Goal: Task Accomplishment & Management: Complete application form

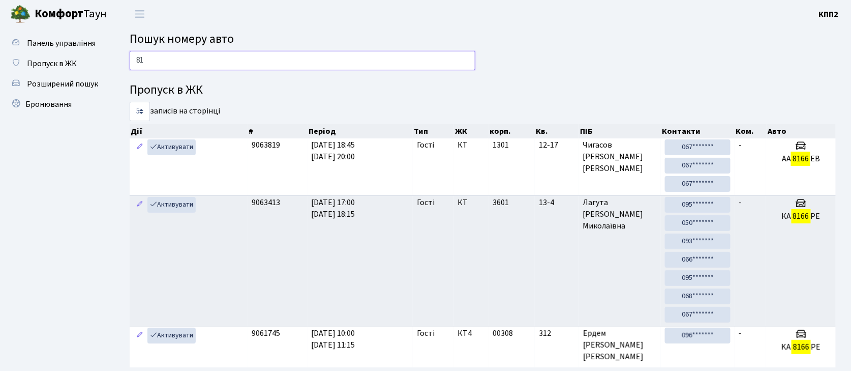
type input "8"
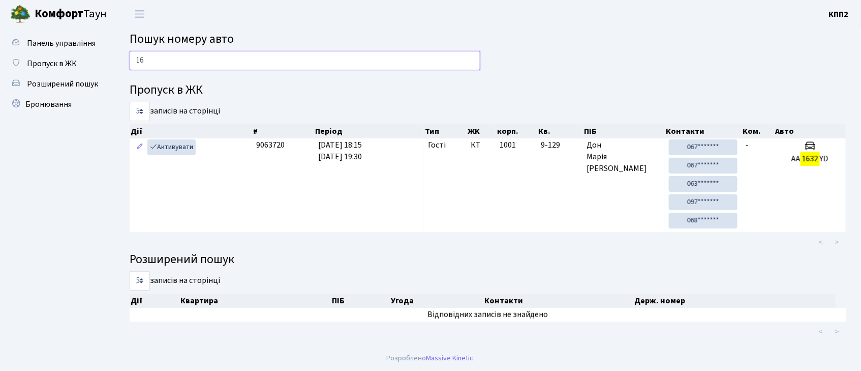
type input "1"
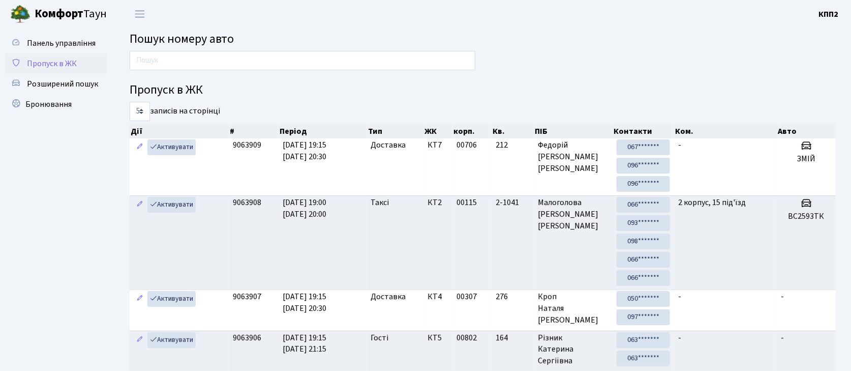
click at [68, 68] on span "Пропуск в ЖК" at bounding box center [52, 63] width 50 height 11
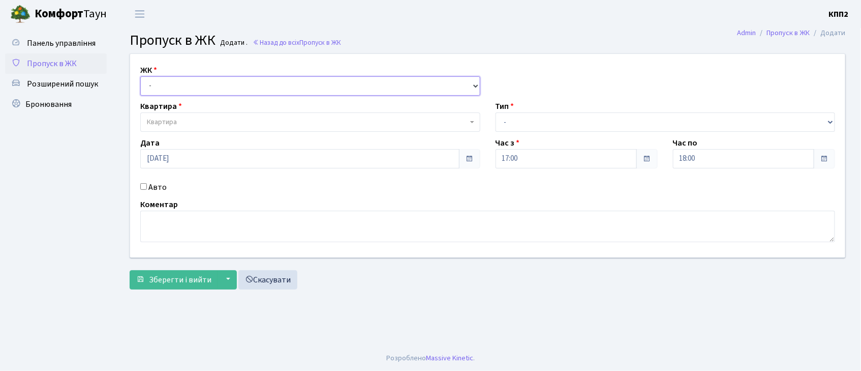
click at [218, 84] on select "- КТ, вул. Регенераторна, 4 КТ2, просп. [STREET_ADDRESS] [STREET_ADDRESS] [PERS…" at bounding box center [310, 85] width 340 height 19
select select "271"
click at [140, 76] on select "- КТ, вул. Регенераторна, 4 КТ2, просп. [STREET_ADDRESS] [STREET_ADDRESS] [PERS…" at bounding box center [310, 85] width 340 height 19
select select
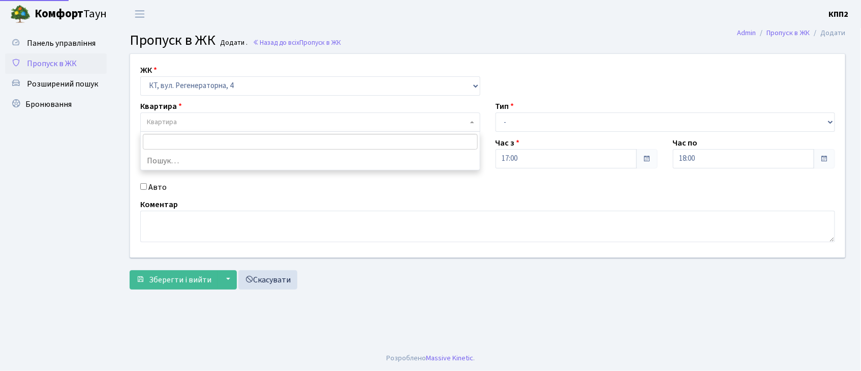
click at [193, 127] on span "Квартира" at bounding box center [307, 122] width 321 height 10
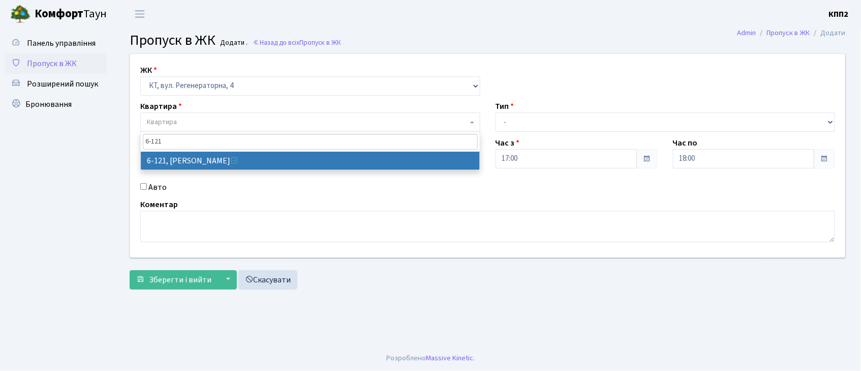
type input "6-121"
select select "5257"
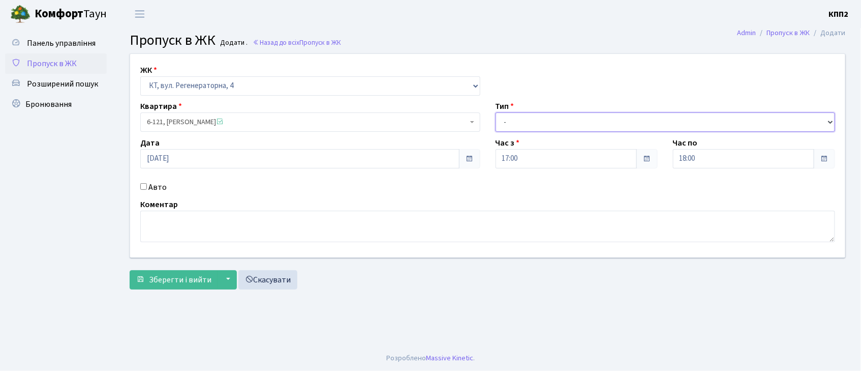
click at [660, 131] on select "- Доставка Таксі Гості Сервіс" at bounding box center [666, 121] width 340 height 19
select select "3"
click at [496, 112] on select "- Доставка Таксі Гості Сервіс" at bounding box center [666, 121] width 340 height 19
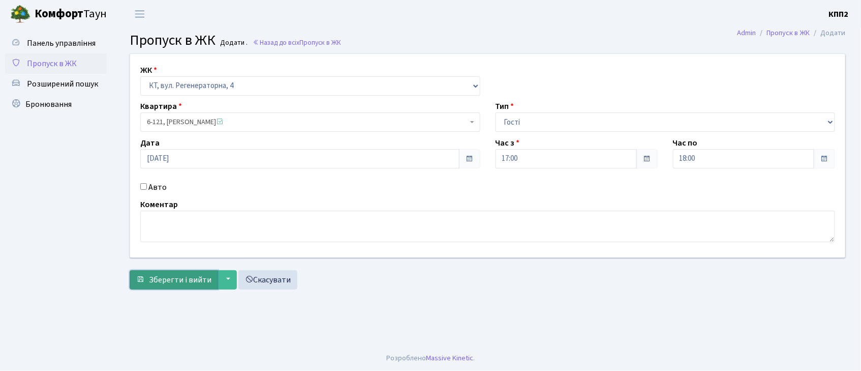
click at [149, 281] on span "Зберегти і вийти" at bounding box center [180, 279] width 63 height 11
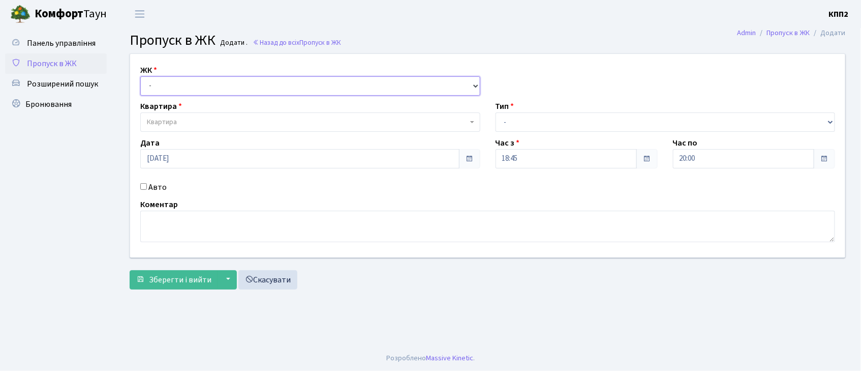
click at [226, 88] on select "- КТ, вул. Регенераторна, 4 КТ2, просп. Соборності, 17 КТ3, вул. Березнева, 16 …" at bounding box center [310, 85] width 340 height 19
select select "271"
click at [140, 76] on select "- КТ, вул. Регенераторна, 4 КТ2, просп. Соборності, 17 КТ3, вул. Березнева, 16 …" at bounding box center [310, 85] width 340 height 19
select select
click at [141, 184] on input "Авто" at bounding box center [143, 186] width 7 height 7
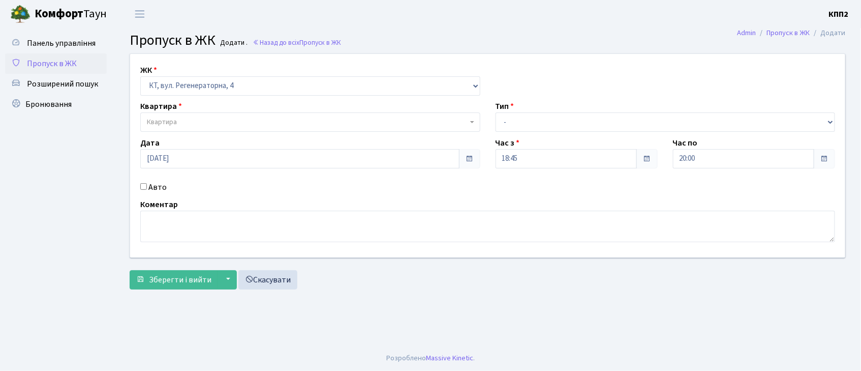
checkbox input "true"
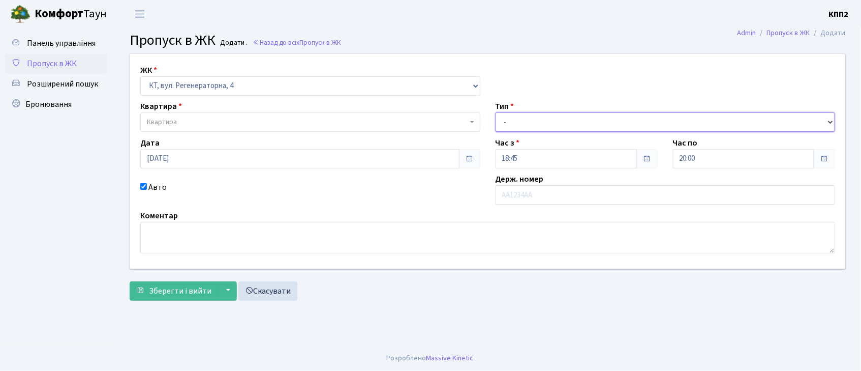
click at [587, 127] on select "- Доставка Таксі Гості Сервіс" at bounding box center [666, 121] width 340 height 19
select select "2"
click at [496, 112] on select "- Доставка Таксі Гості Сервіс" at bounding box center [666, 121] width 340 height 19
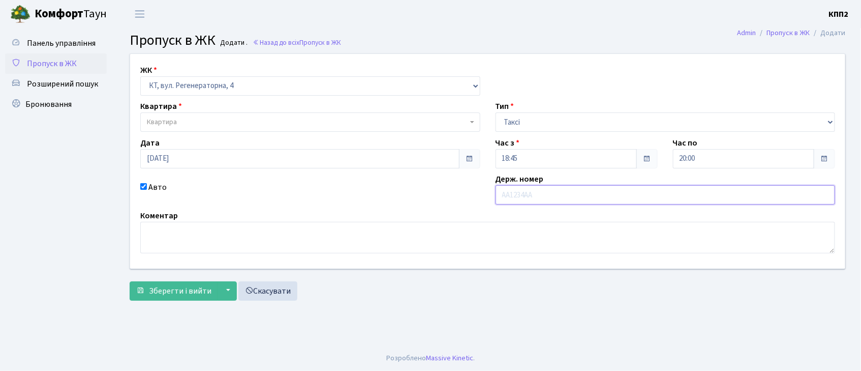
drag, startPoint x: 576, startPoint y: 198, endPoint x: 568, endPoint y: 199, distance: 8.3
click at [574, 198] on input "text" at bounding box center [666, 194] width 340 height 19
type input "АА3893НВ"
click at [391, 114] on span "Квартира" at bounding box center [310, 121] width 340 height 19
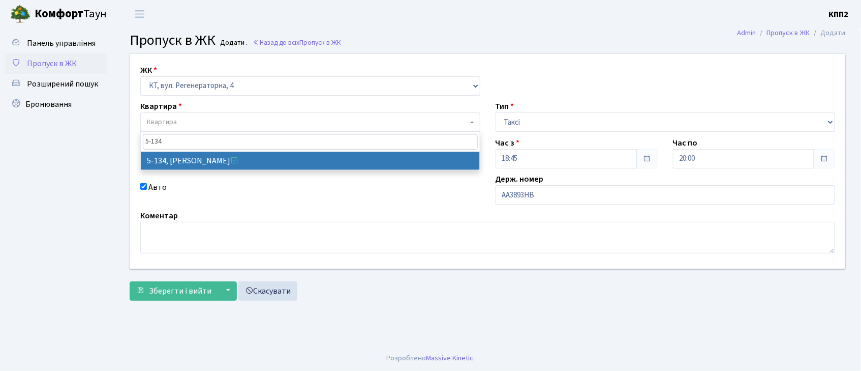
type input "5-134"
select select "2394"
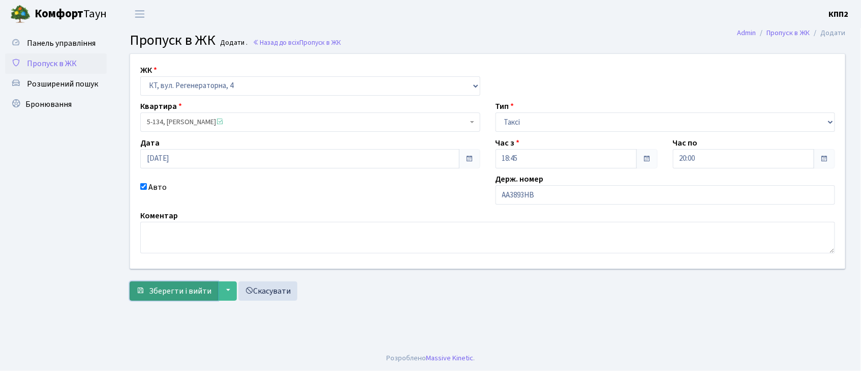
click at [171, 290] on span "Зберегти і вийти" at bounding box center [180, 290] width 63 height 11
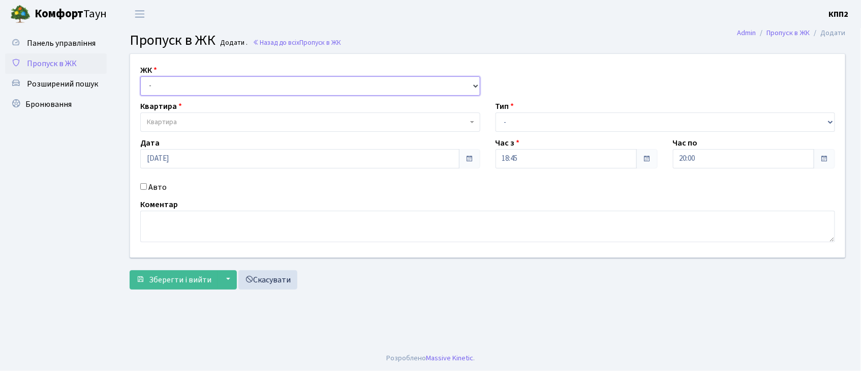
drag, startPoint x: 186, startPoint y: 86, endPoint x: 185, endPoint y: 94, distance: 7.1
click at [186, 86] on select "- КТ, вул. Регенераторна, 4 КТ2, просп. [STREET_ADDRESS] [STREET_ADDRESS] [PERS…" at bounding box center [310, 85] width 340 height 19
select select "271"
click at [140, 76] on select "- КТ, вул. Регенераторна, 4 КТ2, просп. Соборності, 17 КТ3, вул. Березнева, 16 …" at bounding box center [310, 85] width 340 height 19
select select
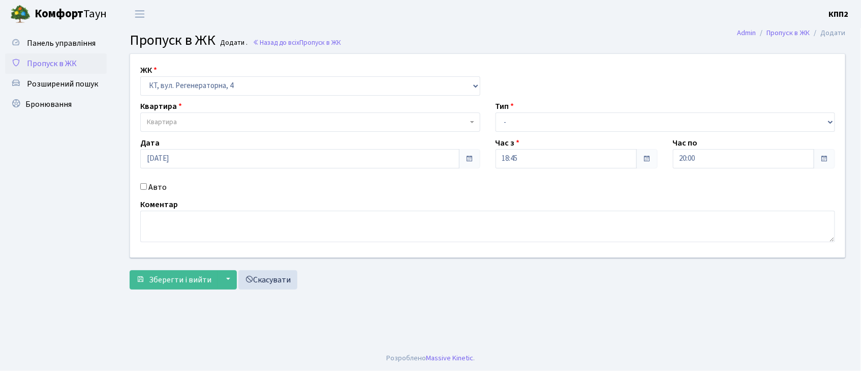
click at [143, 184] on input "Авто" at bounding box center [143, 186] width 7 height 7
checkbox input "true"
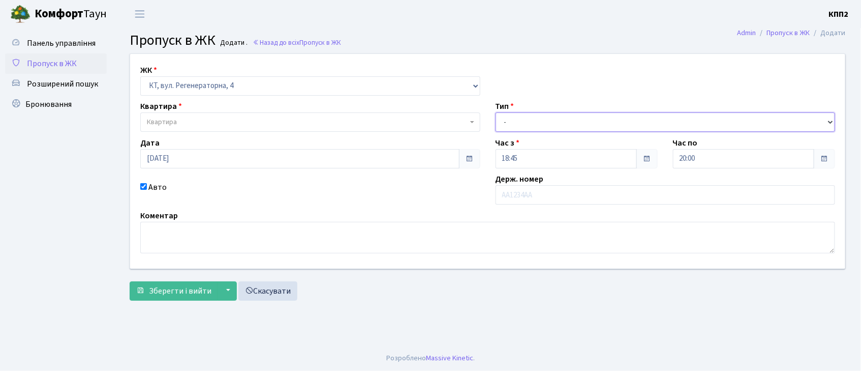
click at [550, 123] on select "- Доставка Таксі Гості Сервіс" at bounding box center [666, 121] width 340 height 19
select select "1"
click at [496, 112] on select "- Доставка Таксі Гості Сервіс" at bounding box center [666, 121] width 340 height 19
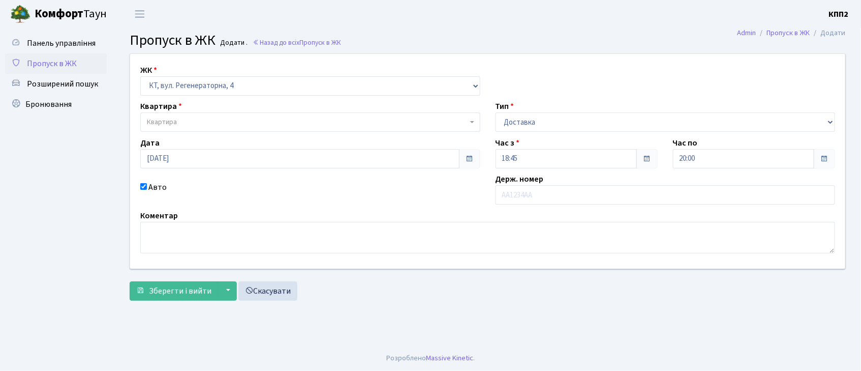
click at [378, 121] on span "Квартира" at bounding box center [307, 122] width 321 height 10
click at [538, 200] on input "text" at bounding box center [666, 194] width 340 height 19
type input "КА3372АМ"
click at [262, 118] on span "Квартира" at bounding box center [307, 122] width 321 height 10
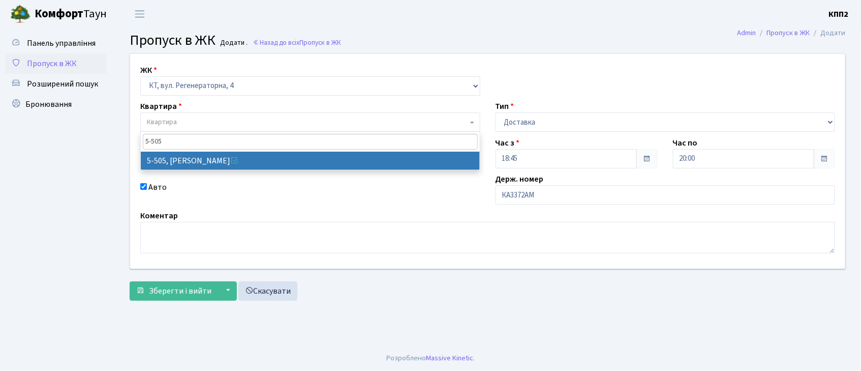
type input "5-505"
select select "2033"
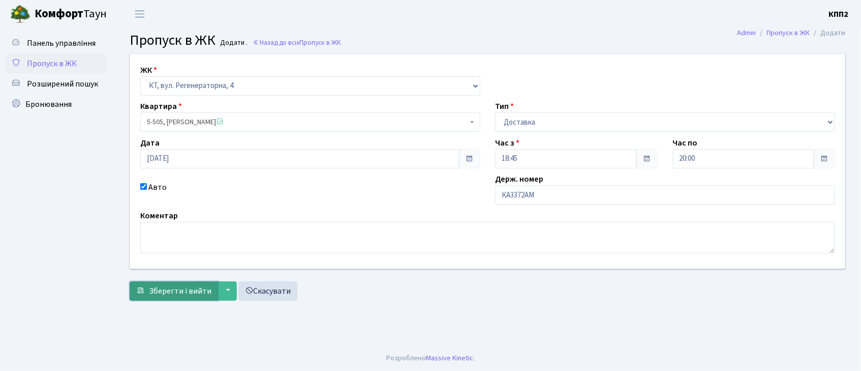
click at [180, 295] on span "Зберегти і вийти" at bounding box center [180, 290] width 63 height 11
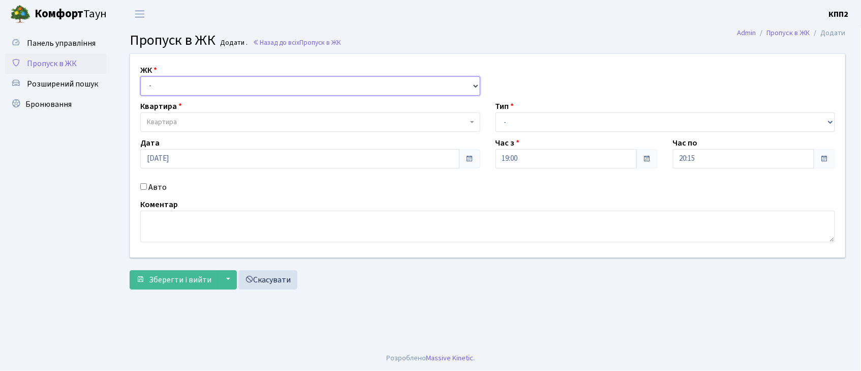
click at [255, 79] on select "- КТ, вул. Регенераторна, 4 КТ2, просп. [STREET_ADDRESS] [STREET_ADDRESS] [PERS…" at bounding box center [310, 85] width 340 height 19
select select "271"
click at [140, 76] on select "- КТ, вул. Регенераторна, 4 КТ2, просп. [STREET_ADDRESS] [STREET_ADDRESS] [PERS…" at bounding box center [310, 85] width 340 height 19
select select
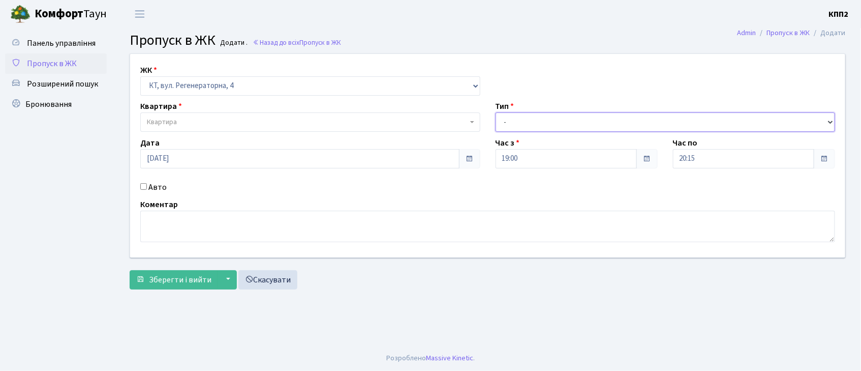
drag, startPoint x: 574, startPoint y: 123, endPoint x: 568, endPoint y: 127, distance: 7.5
click at [572, 125] on select "- Доставка Таксі Гості Сервіс" at bounding box center [666, 121] width 340 height 19
select select "1"
click at [496, 112] on select "- Доставка Таксі Гості Сервіс" at bounding box center [666, 121] width 340 height 19
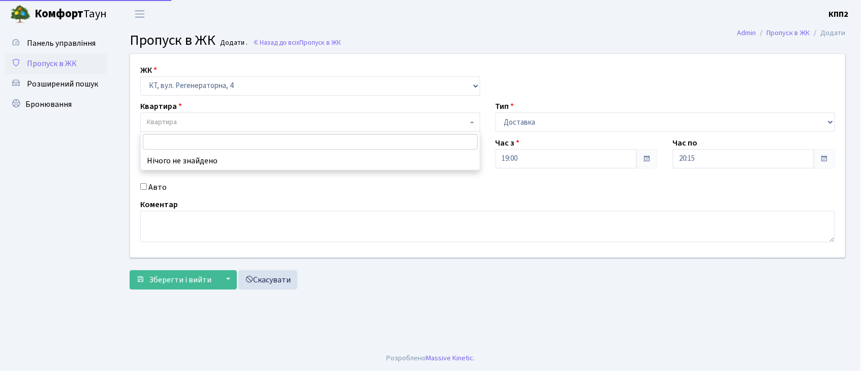
click at [259, 124] on span "Квартира" at bounding box center [307, 122] width 321 height 10
type input "5-566"
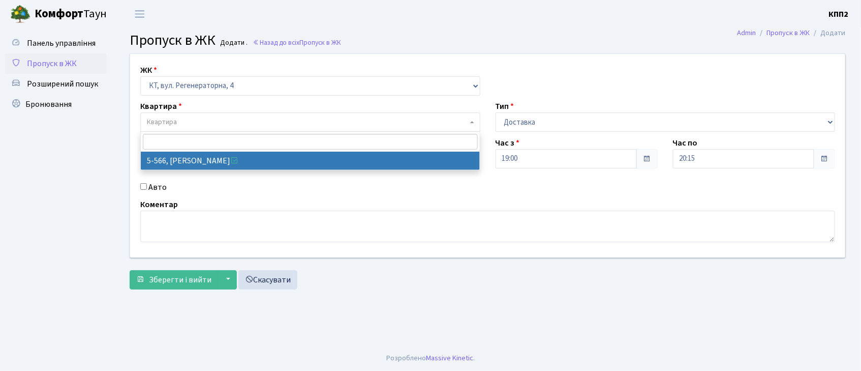
select select "1960"
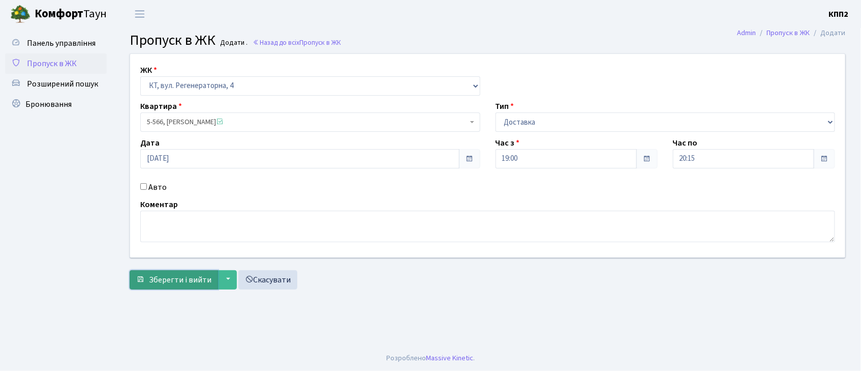
click at [177, 275] on span "Зберегти і вийти" at bounding box center [180, 279] width 63 height 11
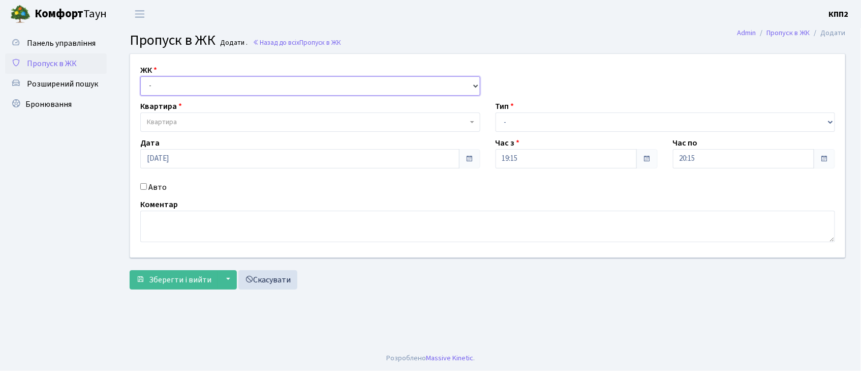
click at [261, 88] on select "- КТ, вул. Регенераторна, 4 КТ2, просп. [STREET_ADDRESS] [STREET_ADDRESS] [PERS…" at bounding box center [310, 85] width 340 height 19
select select "271"
click at [140, 76] on select "- КТ, вул. Регенераторна, 4 КТ2, просп. [STREET_ADDRESS] [STREET_ADDRESS] [PERS…" at bounding box center [310, 85] width 340 height 19
select select
click at [143, 185] on input "Авто" at bounding box center [143, 186] width 7 height 7
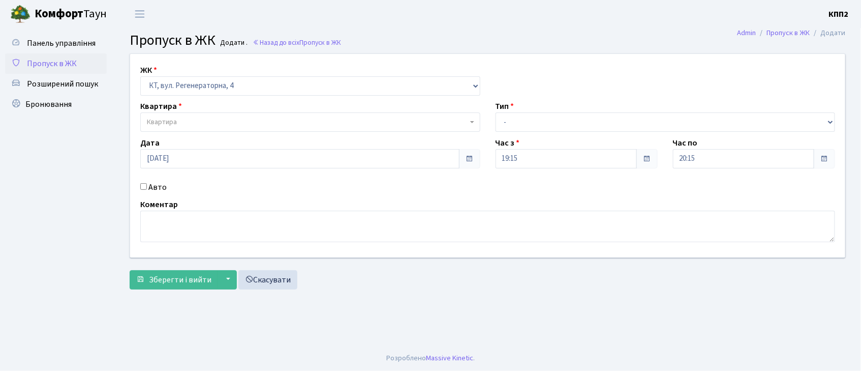
checkbox input "true"
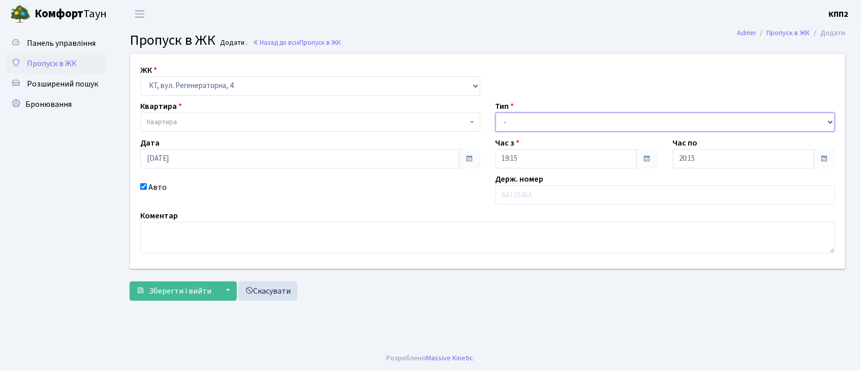
click at [625, 119] on select "- Доставка Таксі Гості Сервіс" at bounding box center [666, 121] width 340 height 19
select select "3"
click at [496, 112] on select "- Доставка Таксі Гості Сервіс" at bounding box center [666, 121] width 340 height 19
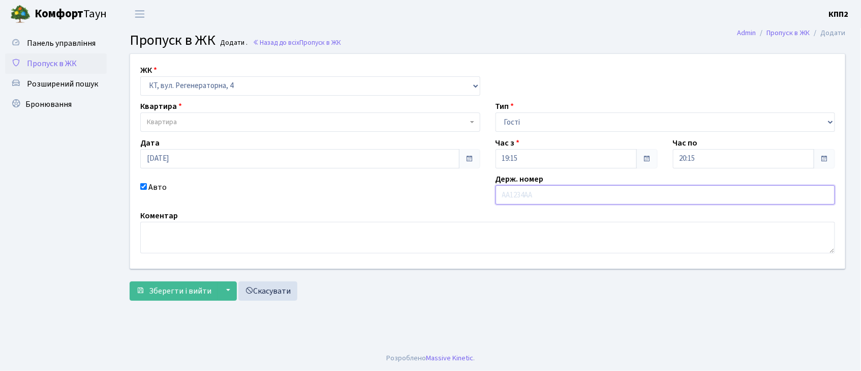
click at [582, 198] on input "text" at bounding box center [666, 194] width 340 height 19
type input "АА5109МТ"
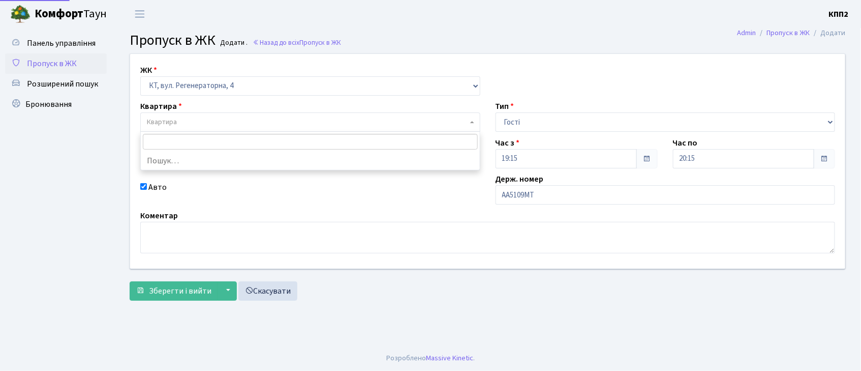
click at [311, 123] on span "Квартира" at bounding box center [307, 122] width 321 height 10
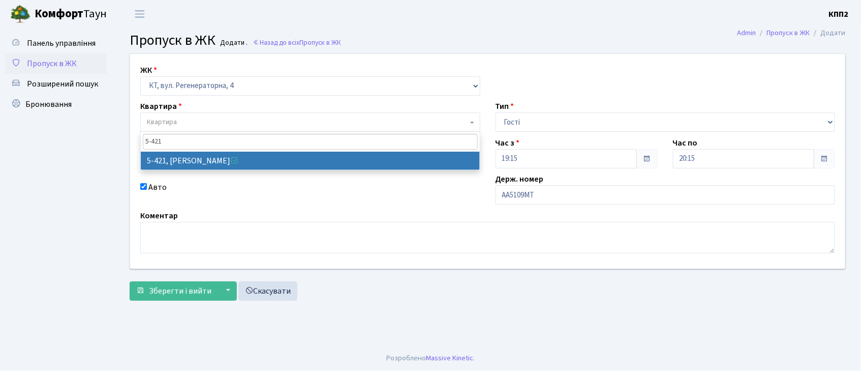
type input "5-421"
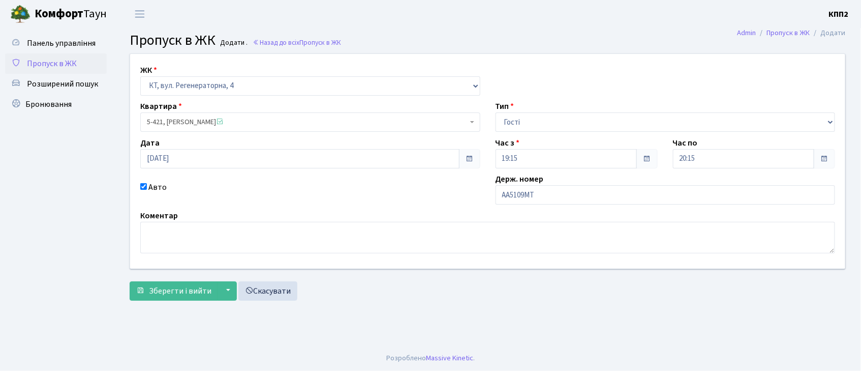
select select "2110"
click at [181, 291] on span "Зберегти і вийти" at bounding box center [180, 290] width 63 height 11
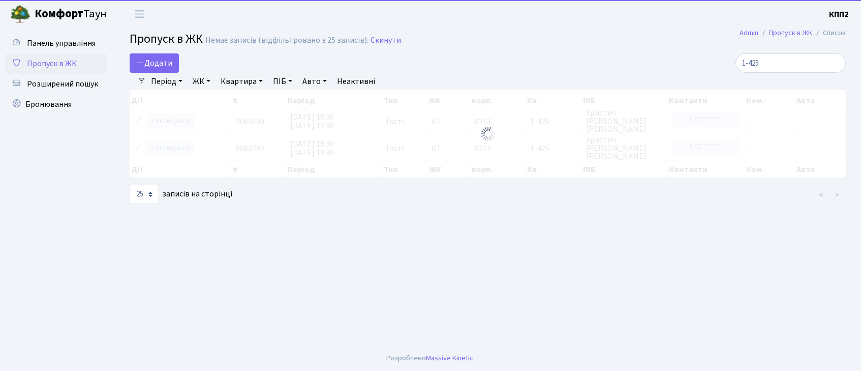
select select "25"
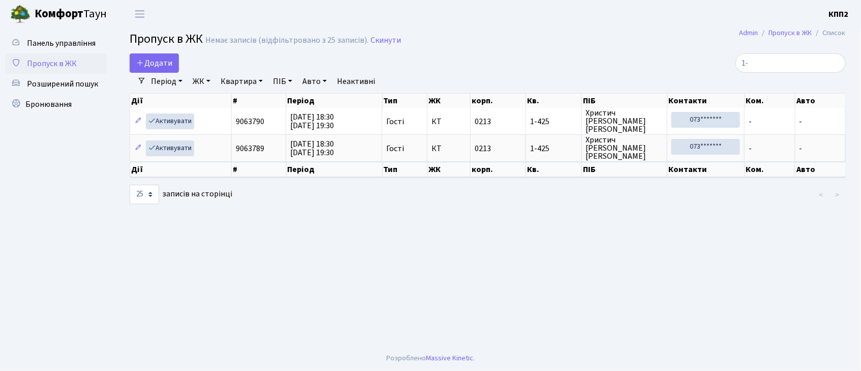
type input "1"
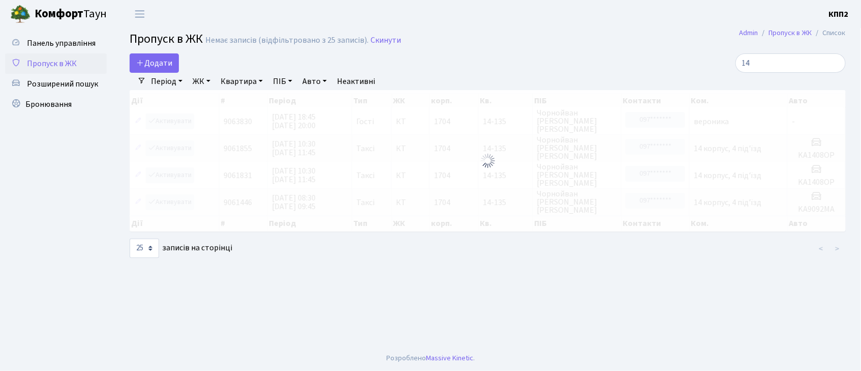
type input "1"
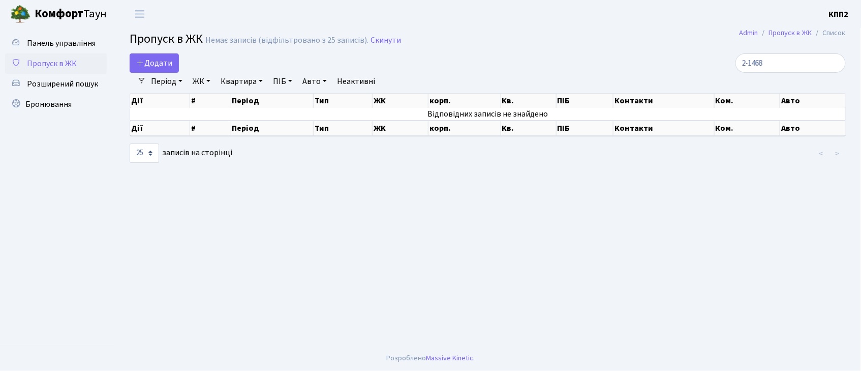
type input "2-1468"
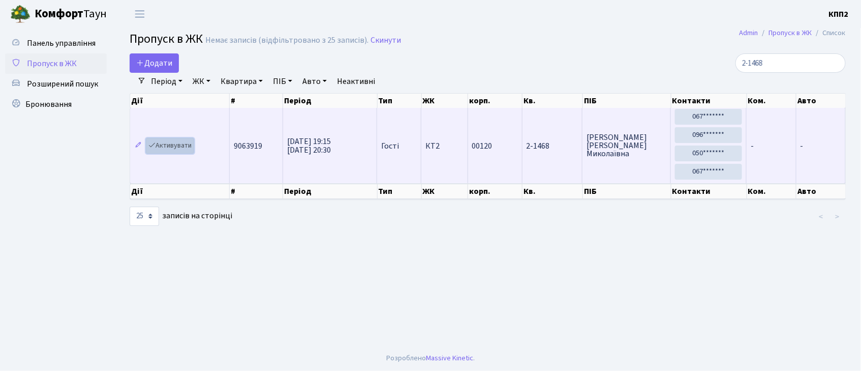
click at [167, 140] on link "Активувати" at bounding box center [170, 146] width 48 height 16
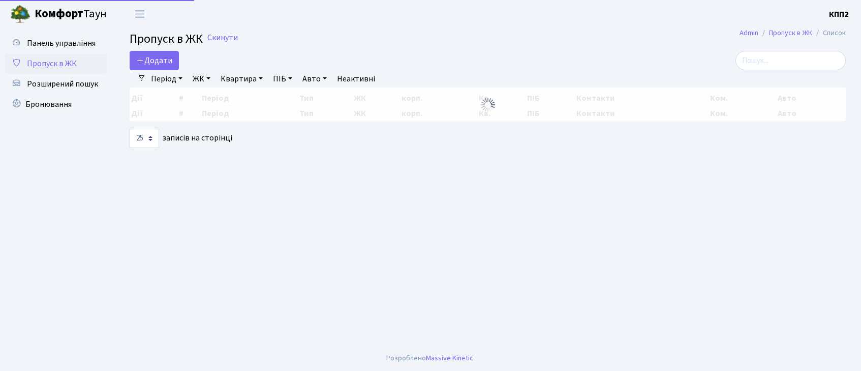
select select "25"
click at [804, 67] on input "search" at bounding box center [791, 60] width 110 height 19
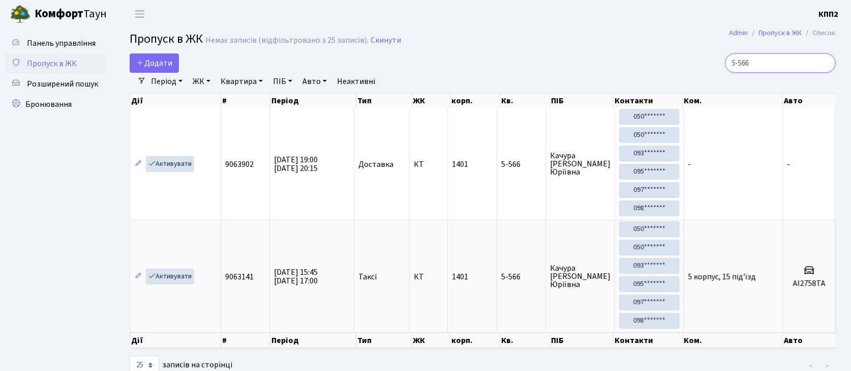
type input "5-566"
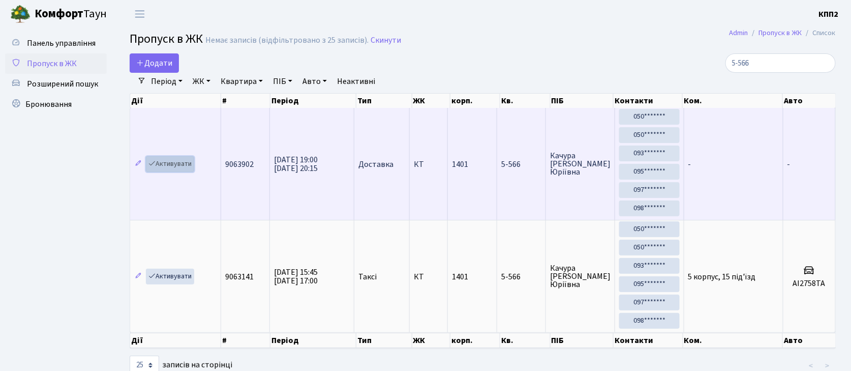
click at [172, 170] on link "Активувати" at bounding box center [170, 164] width 48 height 16
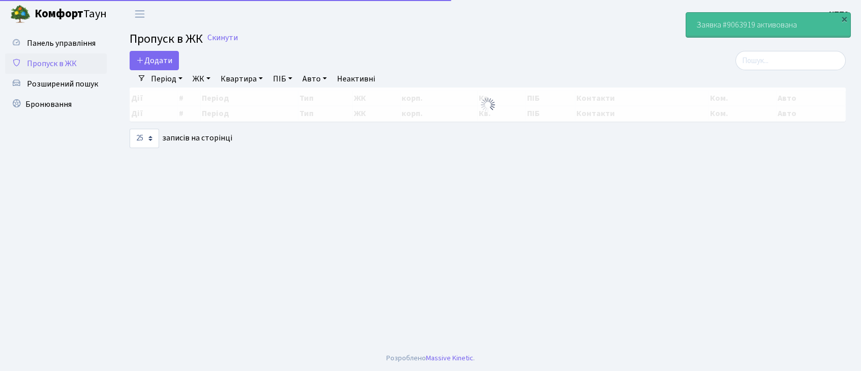
select select "25"
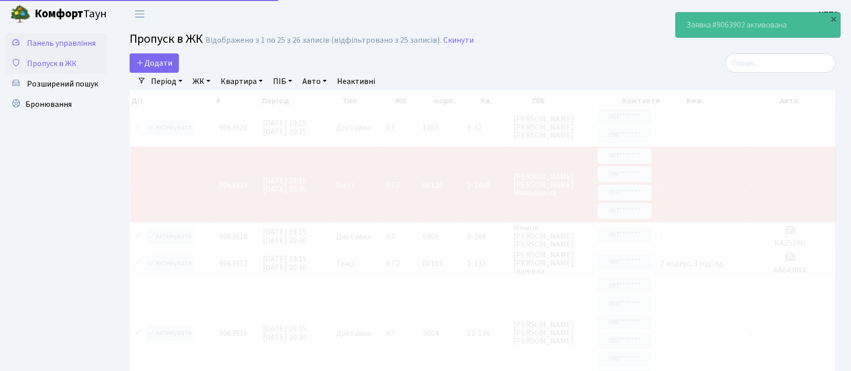
click at [63, 45] on span "Панель управління" at bounding box center [61, 43] width 69 height 11
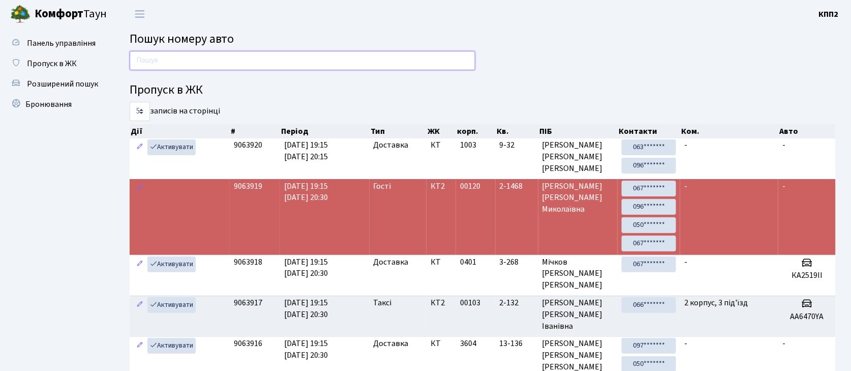
drag, startPoint x: 438, startPoint y: 61, endPoint x: 432, endPoint y: 64, distance: 6.6
click at [436, 62] on input "text" at bounding box center [303, 60] width 346 height 19
type input "5"
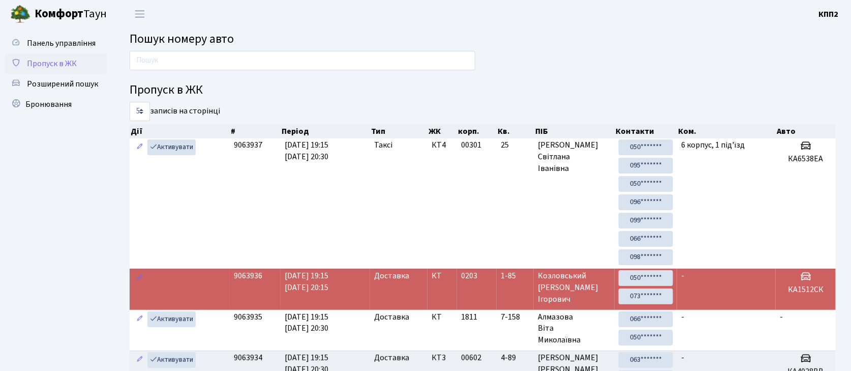
click at [72, 59] on span "Пропуск в ЖК" at bounding box center [52, 63] width 50 height 11
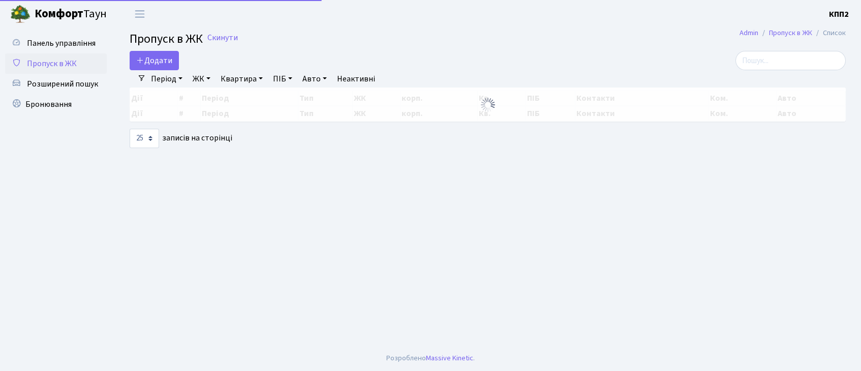
select select "25"
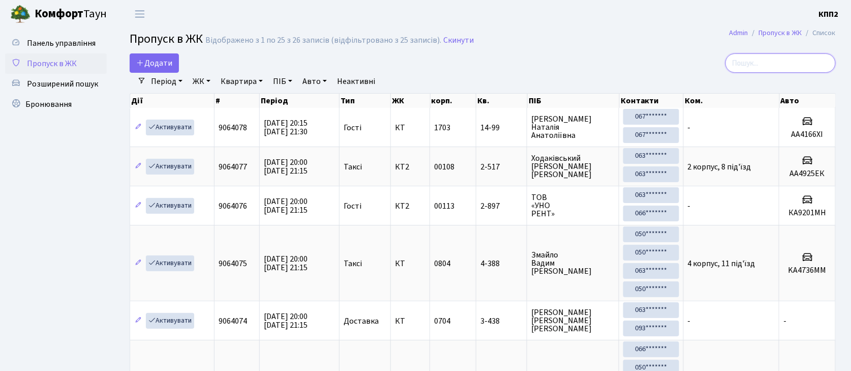
click at [780, 70] on input "search" at bounding box center [781, 62] width 110 height 19
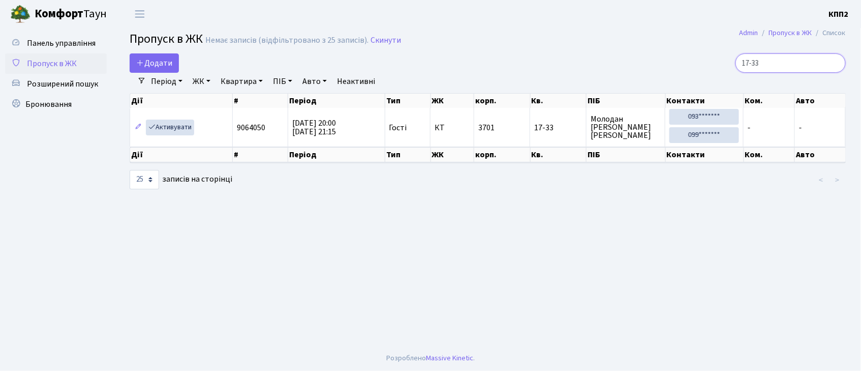
type input "17-33"
click at [834, 63] on input "17-33" at bounding box center [791, 62] width 110 height 19
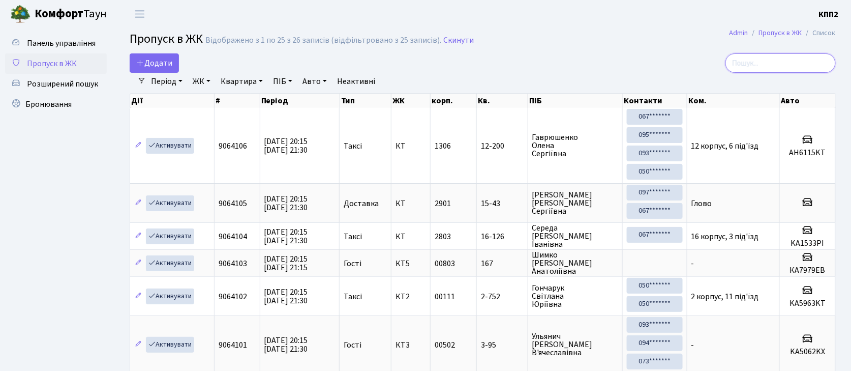
click at [787, 72] on input "search" at bounding box center [781, 62] width 110 height 19
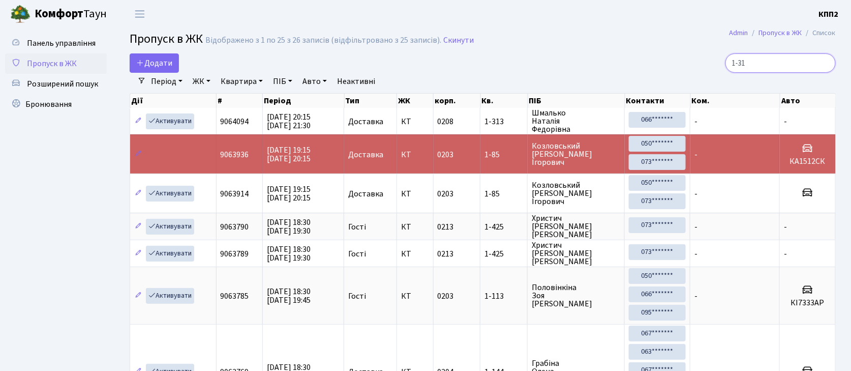
type input "1-313"
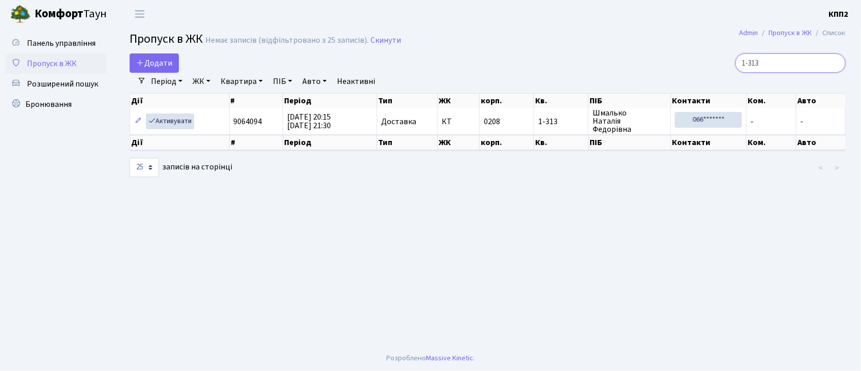
click at [833, 66] on input "1-313" at bounding box center [791, 62] width 110 height 19
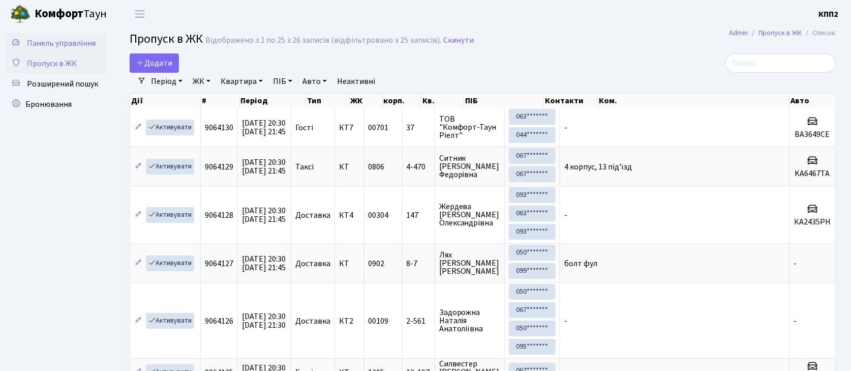
click at [61, 47] on span "Панель управління" at bounding box center [61, 43] width 69 height 11
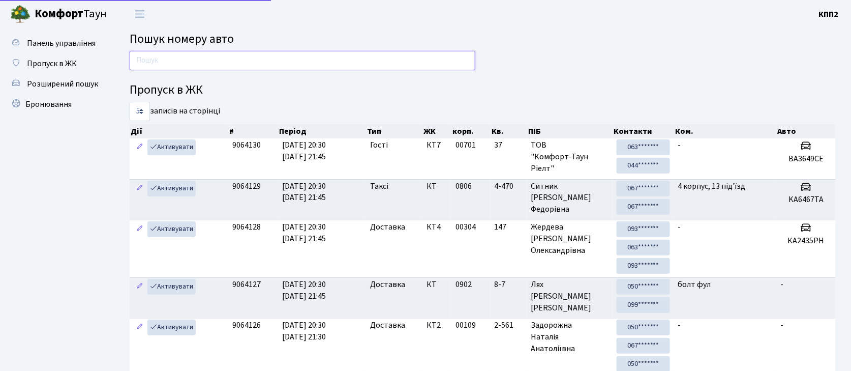
click at [159, 66] on input "text" at bounding box center [303, 60] width 346 height 19
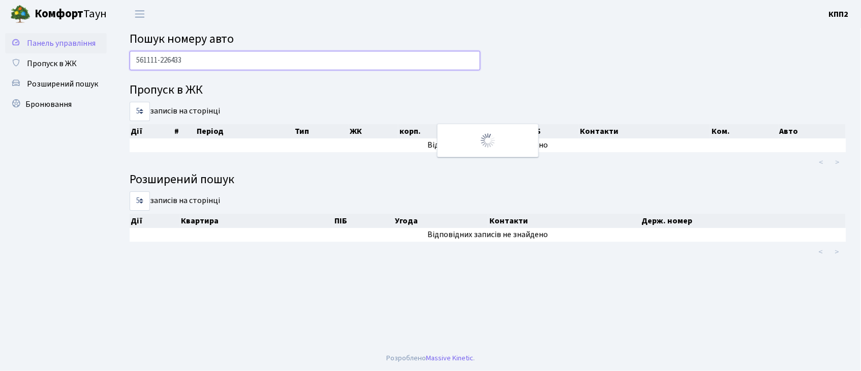
type input "561111-226433"
click at [77, 39] on span "Панель управління" at bounding box center [61, 43] width 69 height 11
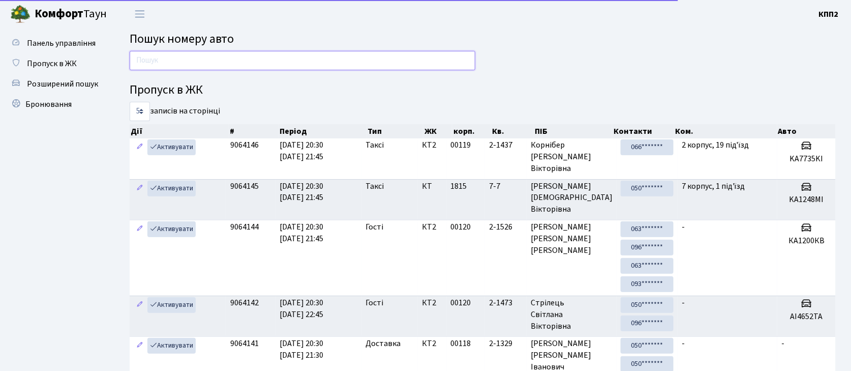
click at [161, 68] on input "text" at bounding box center [303, 60] width 346 height 19
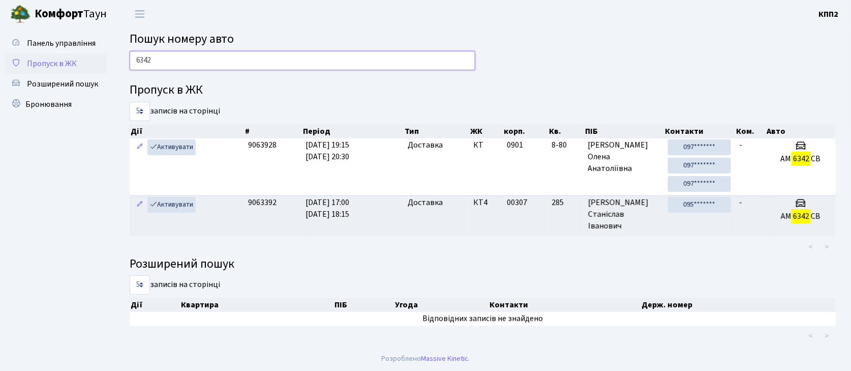
type input "6342"
click at [51, 58] on span "Пропуск в ЖК" at bounding box center [52, 63] width 50 height 11
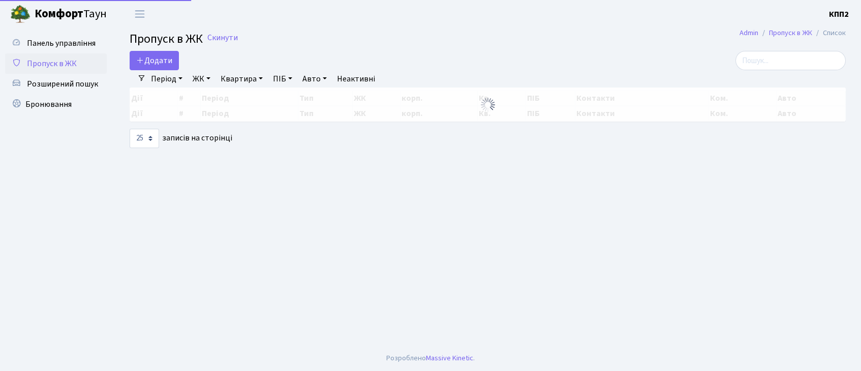
select select "25"
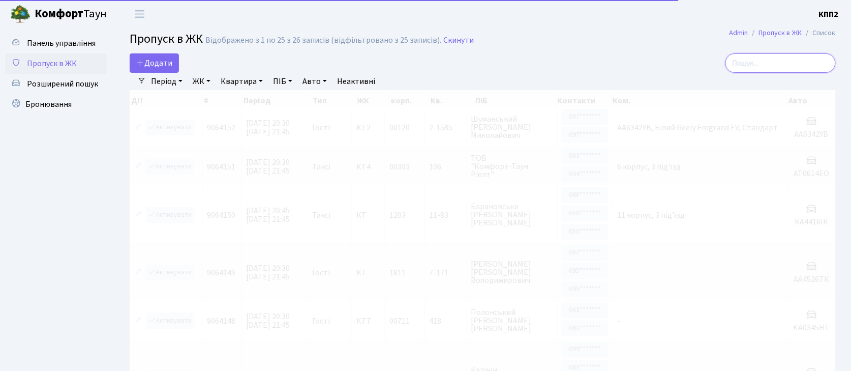
click at [818, 67] on input "search" at bounding box center [781, 62] width 110 height 19
type input "6342"
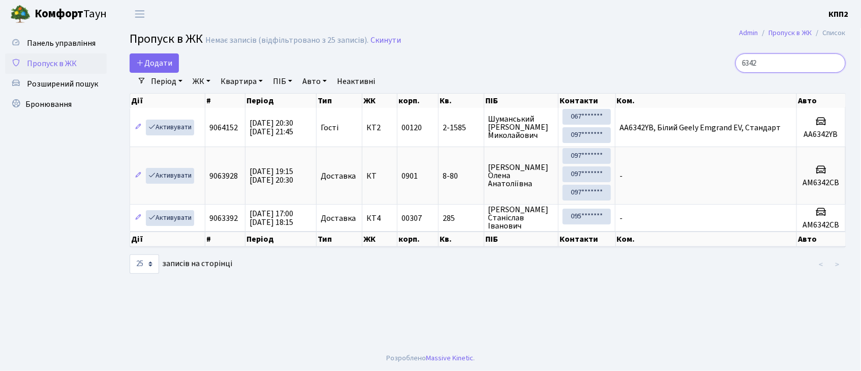
click at [835, 64] on input "6342" at bounding box center [791, 62] width 110 height 19
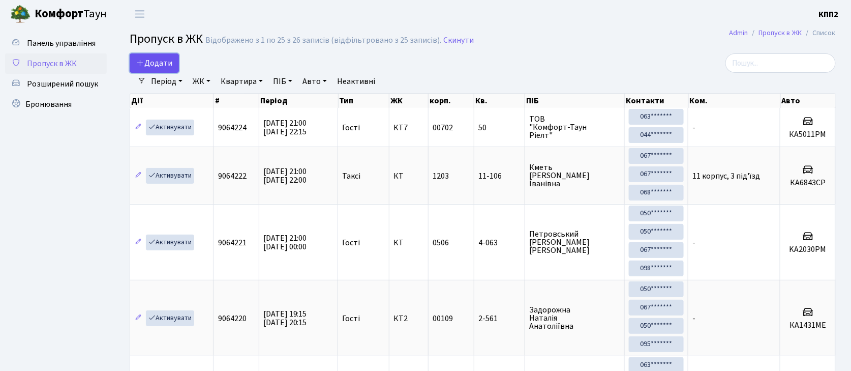
click at [142, 55] on link "Додати" at bounding box center [154, 62] width 49 height 19
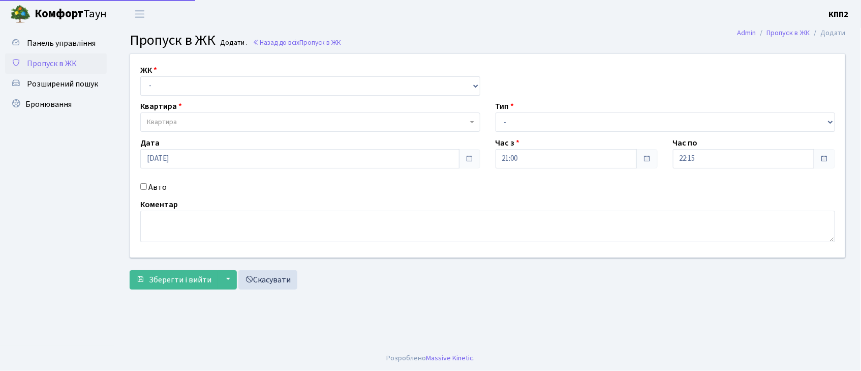
click at [147, 74] on label "ЖК" at bounding box center [148, 70] width 17 height 12
click at [147, 94] on select "- КТ, вул. Регенераторна, 4 КТ2, просп. Соборності, 17 КТ3, вул. Березнева, 16 …" at bounding box center [310, 85] width 340 height 19
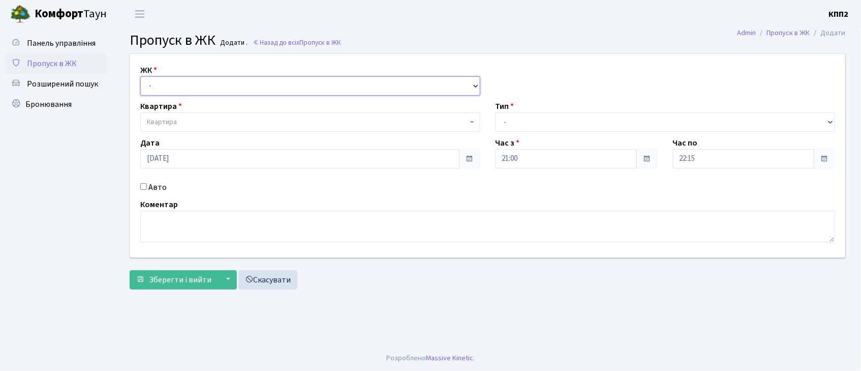
select select "271"
click at [140, 76] on select "- КТ, вул. Регенераторна, 4 КТ2, просп. Соборності, 17 КТ3, вул. Березнева, 16 …" at bounding box center [310, 85] width 340 height 19
select select
click at [145, 187] on input "Авто" at bounding box center [143, 186] width 7 height 7
checkbox input "true"
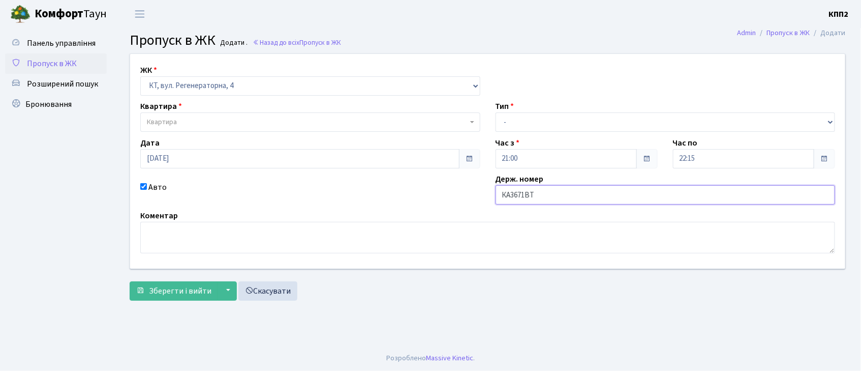
type input "КА3671ВТ"
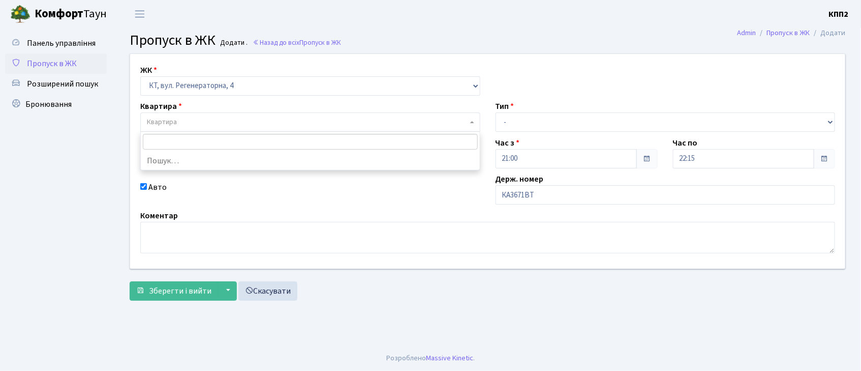
click at [324, 120] on span "Квартира" at bounding box center [307, 122] width 321 height 10
type input "4-338"
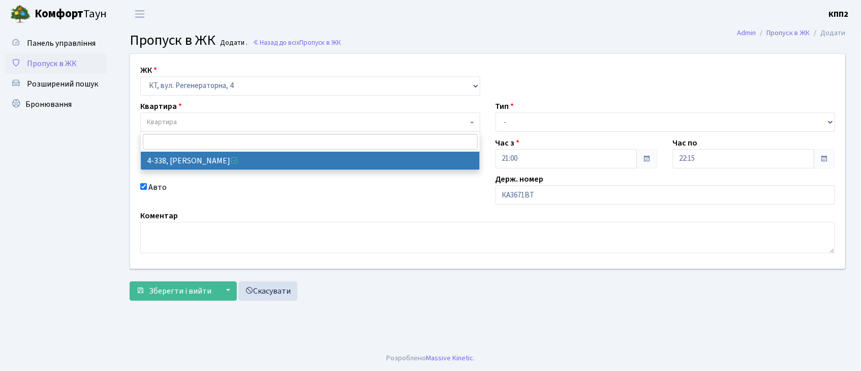
select select "1797"
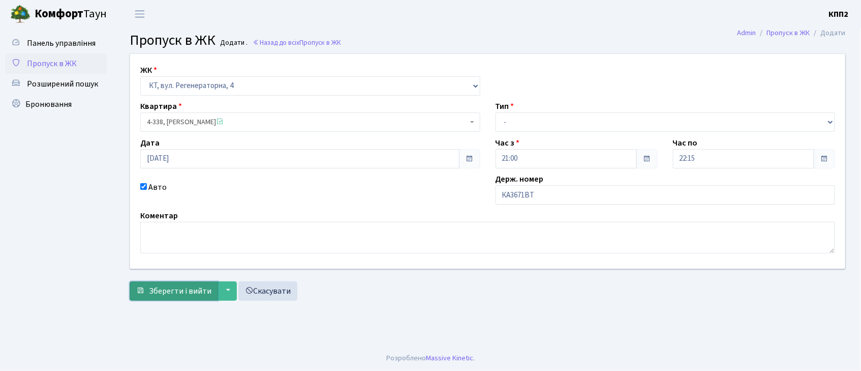
click at [157, 295] on span "Зберегти і вийти" at bounding box center [180, 290] width 63 height 11
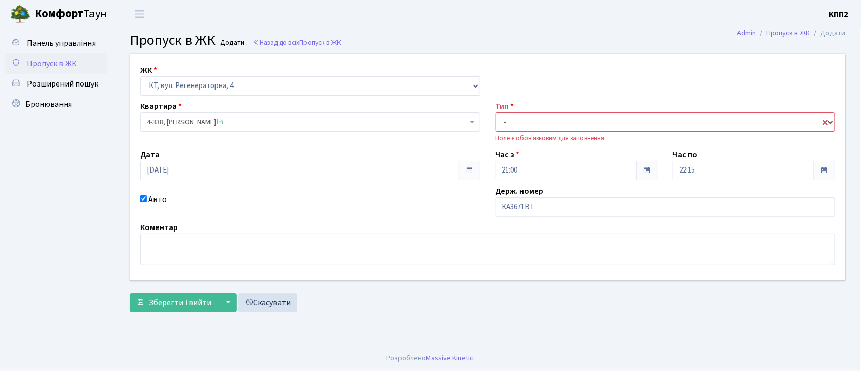
click at [550, 131] on select "- Доставка Таксі Гості Сервіс" at bounding box center [666, 121] width 340 height 19
select select "2"
click at [496, 112] on select "- Доставка Таксі Гості Сервіс" at bounding box center [666, 121] width 340 height 19
click at [168, 306] on span "Зберегти і вийти" at bounding box center [180, 302] width 63 height 11
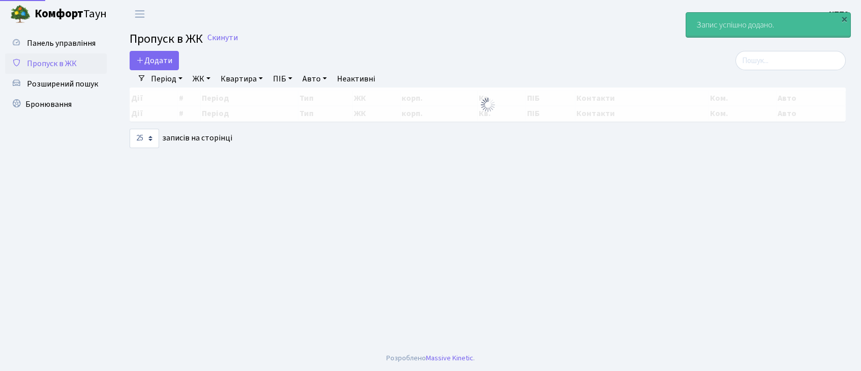
select select "25"
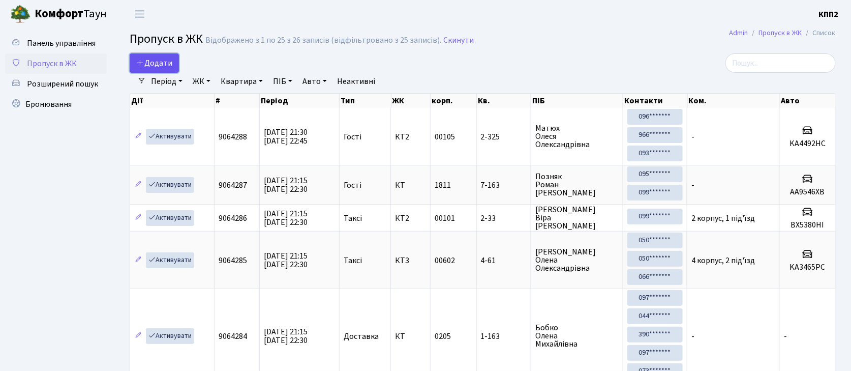
click at [168, 66] on span "Додати" at bounding box center [154, 62] width 36 height 11
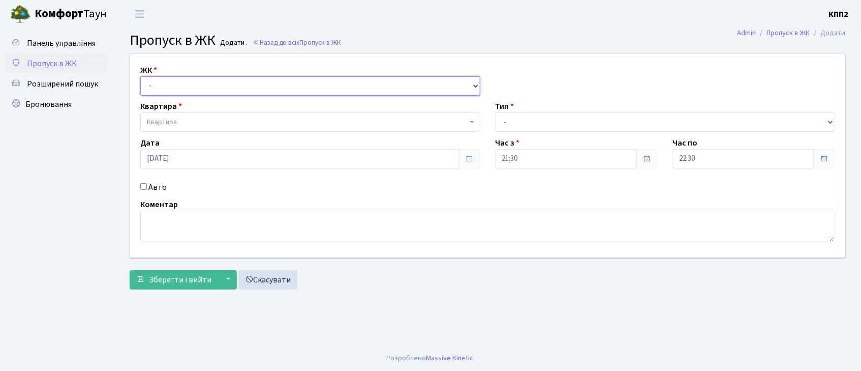
click at [171, 92] on select "- КТ, вул. Регенераторна, 4 КТ2, просп. [STREET_ADDRESS] [STREET_ADDRESS] [PERS…" at bounding box center [310, 85] width 340 height 19
select select "271"
click at [140, 76] on select "- КТ, вул. Регенераторна, 4 КТ2, просп. [STREET_ADDRESS] [STREET_ADDRESS] [PERS…" at bounding box center [310, 85] width 340 height 19
select select
click at [144, 188] on input "Авто" at bounding box center [143, 186] width 7 height 7
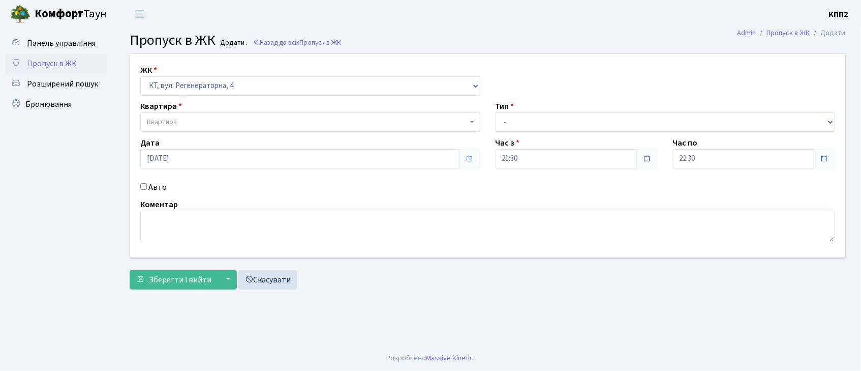
checkbox input "true"
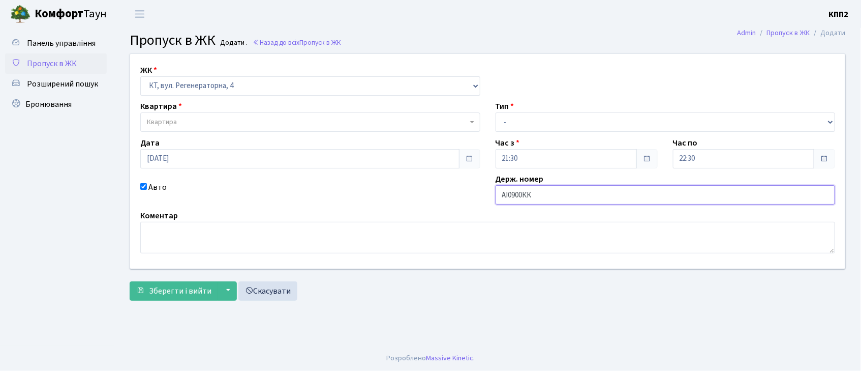
type input "АІ0900КК"
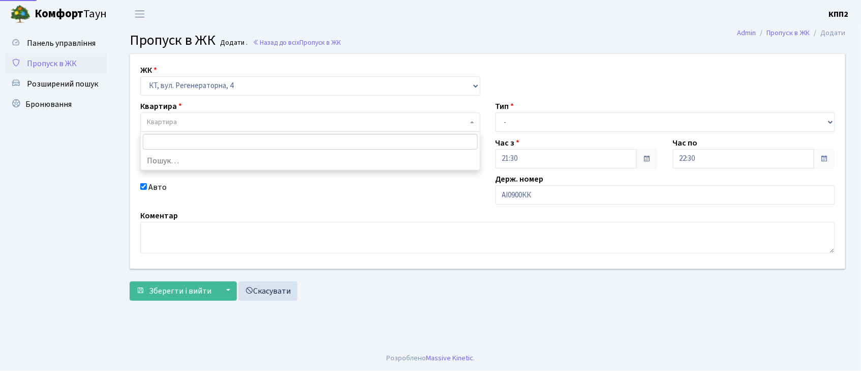
click at [369, 131] on body "[PERSON_NAME] КПП2 Мій обліковий запис Вийти Панель управління Пропуск в ЖК Роз…" at bounding box center [430, 185] width 861 height 371
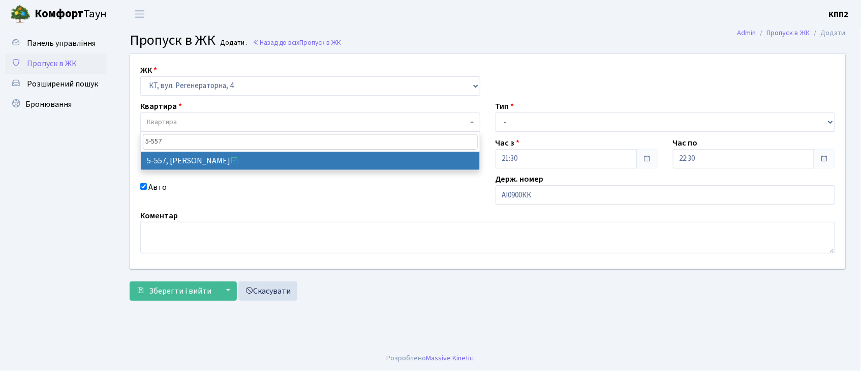
type input "5-557"
select select "1951"
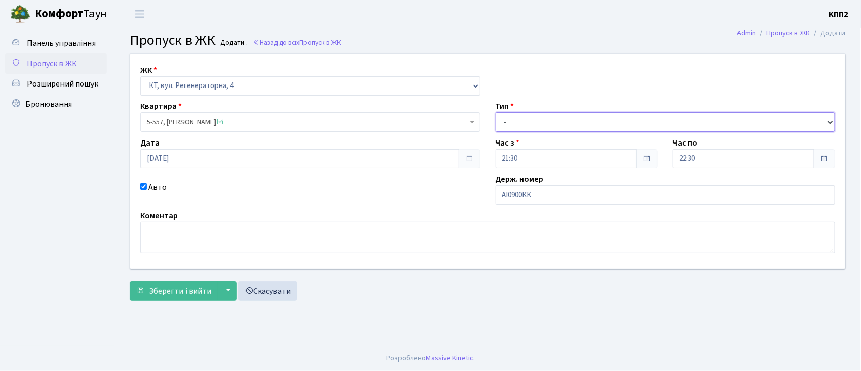
click at [582, 125] on select "- Доставка Таксі Гості Сервіс" at bounding box center [666, 121] width 340 height 19
select select "2"
click at [496, 112] on select "- Доставка Таксі Гості Сервіс" at bounding box center [666, 121] width 340 height 19
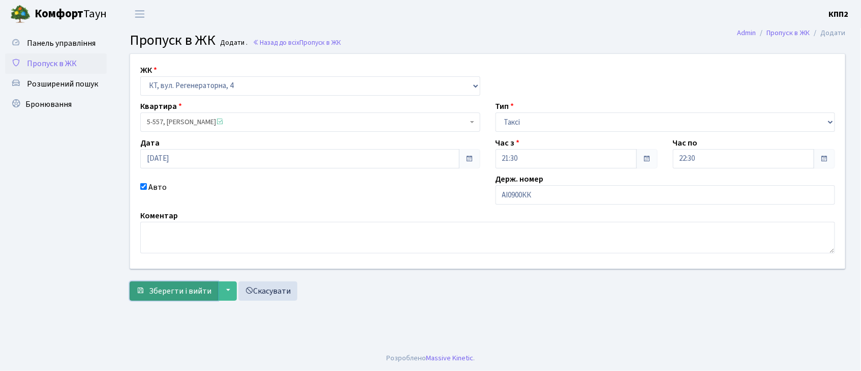
click at [211, 288] on button "Зберегти і вийти" at bounding box center [174, 290] width 88 height 19
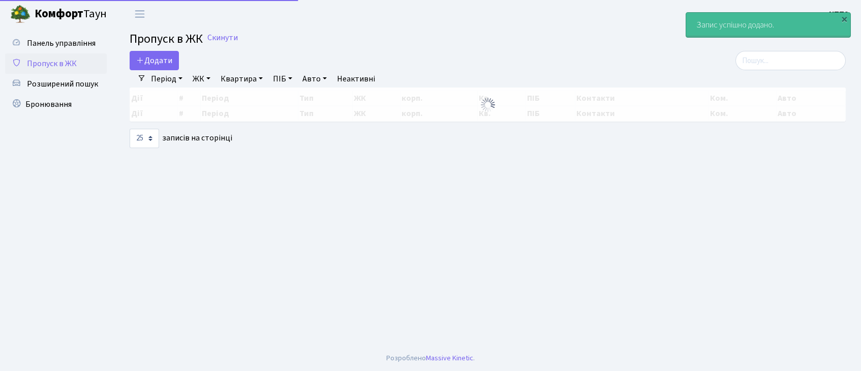
select select "25"
